Goal: Navigation & Orientation: Find specific page/section

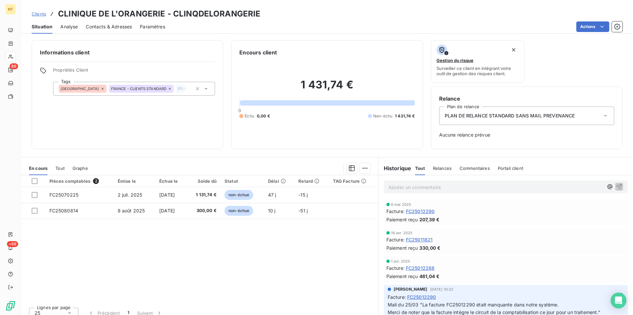
click at [184, 88] on span "FRANCE - [GEOGRAPHIC_DATA]" at bounding box center [206, 89] width 57 height 4
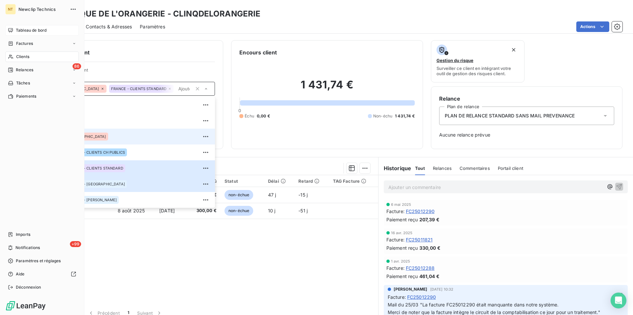
click at [29, 32] on span "Tableau de bord" at bounding box center [31, 30] width 31 height 6
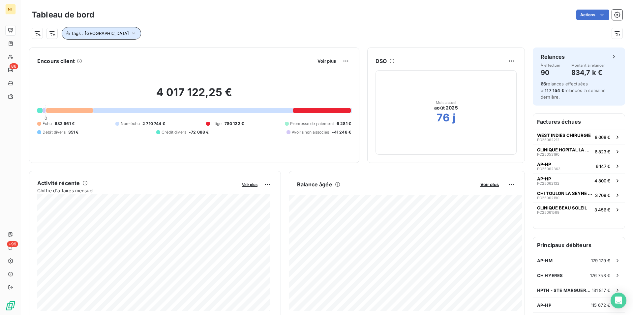
click at [132, 33] on icon "button" at bounding box center [133, 33] width 3 height 2
click at [182, 51] on icon at bounding box center [184, 50] width 4 height 4
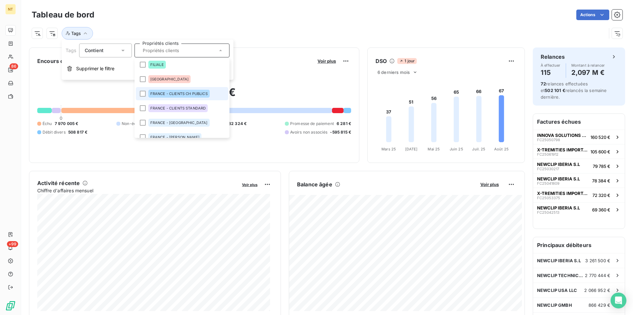
scroll to position [24, 0]
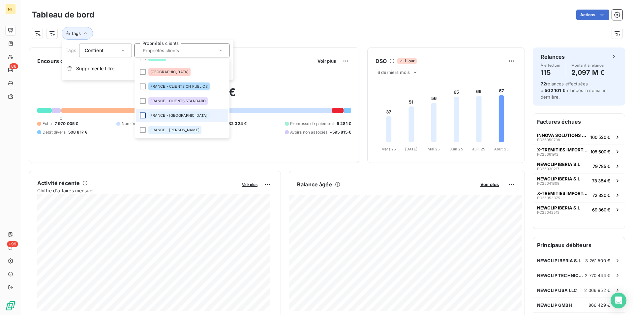
click at [141, 115] on div at bounding box center [143, 115] width 6 height 6
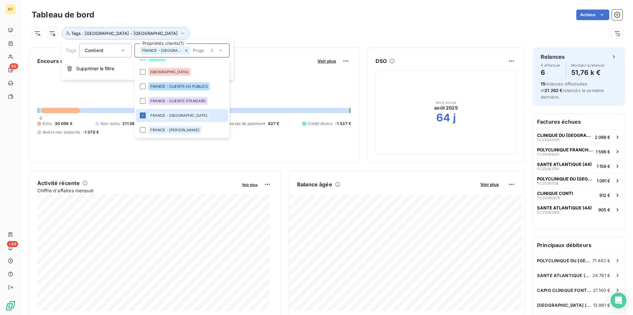
click at [249, 87] on h2 "240 345,60 €" at bounding box center [194, 96] width 314 height 20
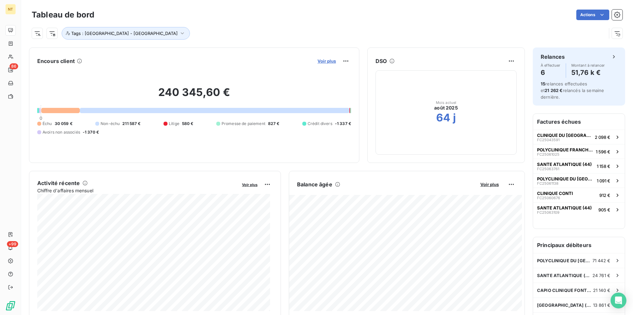
click at [322, 63] on span "Voir plus" at bounding box center [326, 60] width 18 height 5
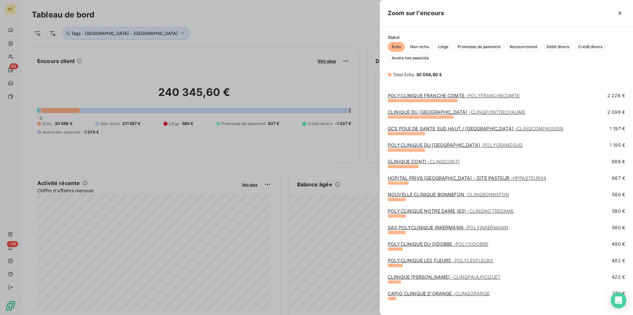
scroll to position [84, 0]
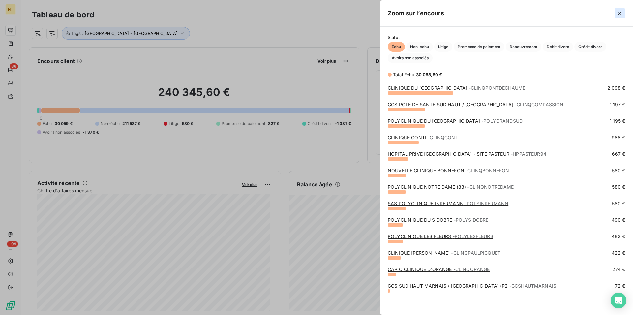
click at [618, 13] on icon "button" at bounding box center [619, 13] width 7 height 7
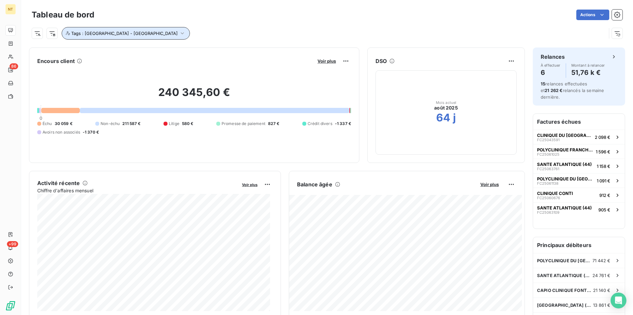
click at [179, 32] on icon "button" at bounding box center [182, 33] width 7 height 7
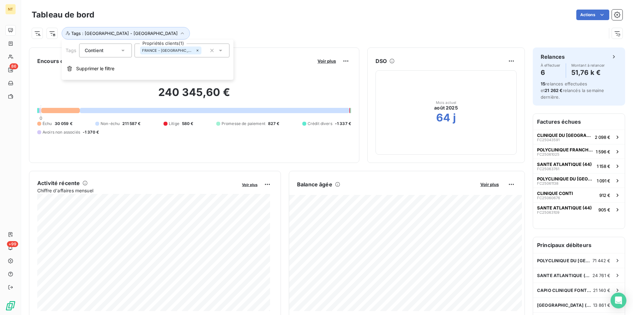
click at [196, 51] on icon at bounding box center [197, 50] width 2 height 2
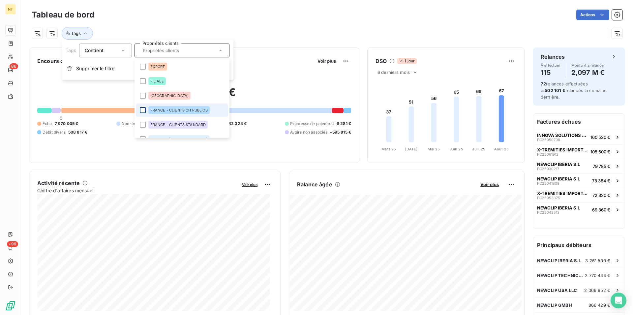
click at [142, 109] on div at bounding box center [143, 110] width 6 height 6
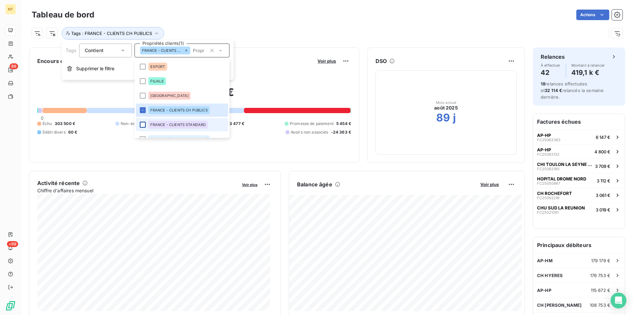
click at [143, 122] on div at bounding box center [143, 125] width 6 height 6
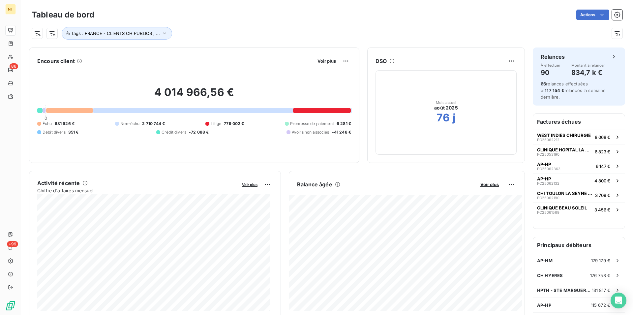
click at [265, 54] on div "Encours client Voir plus 4 014 966,56 € 0 Échu 631 926 € Non-échu 2 710 744 € L…" at bounding box center [194, 104] width 330 height 115
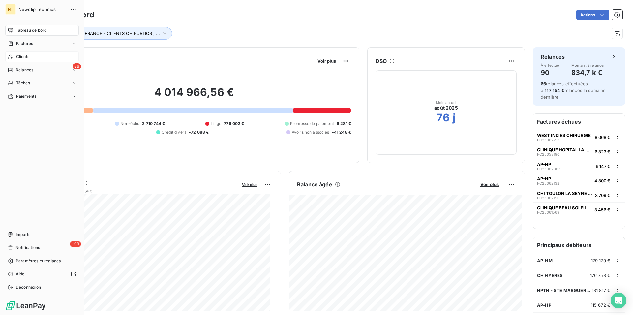
click at [24, 57] on span "Clients" at bounding box center [22, 57] width 13 height 6
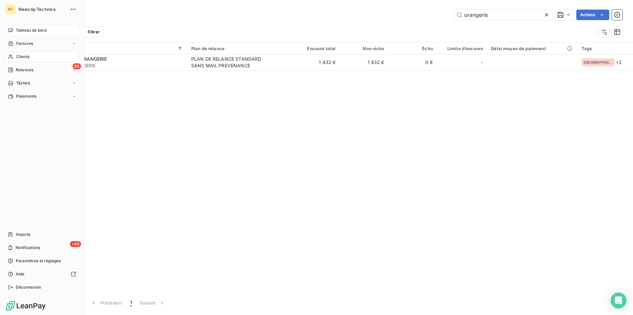
click at [23, 31] on span "Tableau de bord" at bounding box center [31, 30] width 31 height 6
